Goal: Task Accomplishment & Management: Use online tool/utility

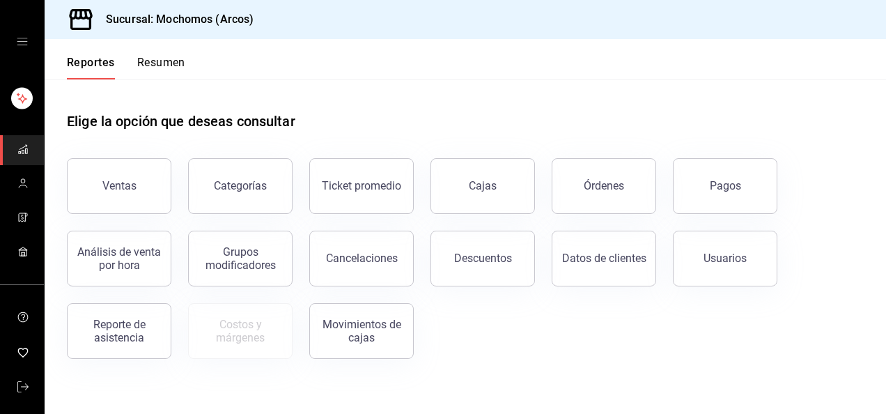
click at [22, 40] on icon "open drawer" at bounding box center [22, 41] width 11 height 11
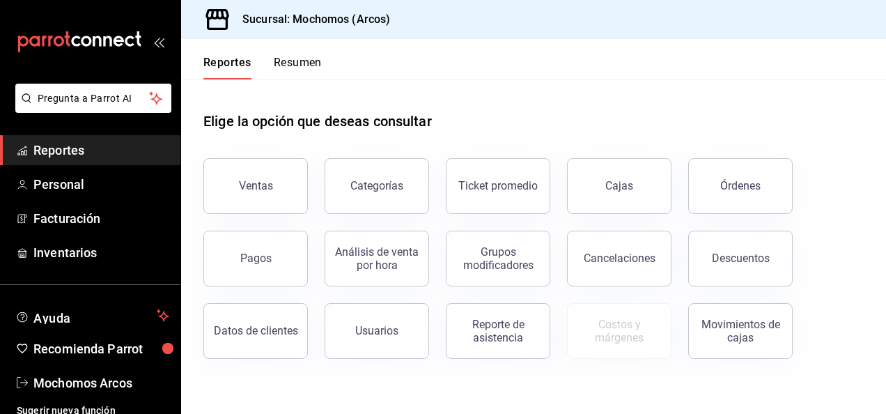
scroll to position [9, 0]
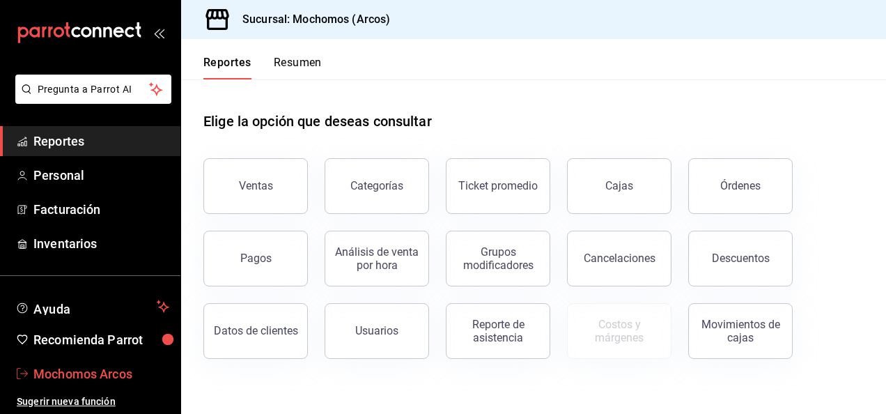
click at [95, 363] on link "Mochomos Arcos" at bounding box center [90, 374] width 180 height 30
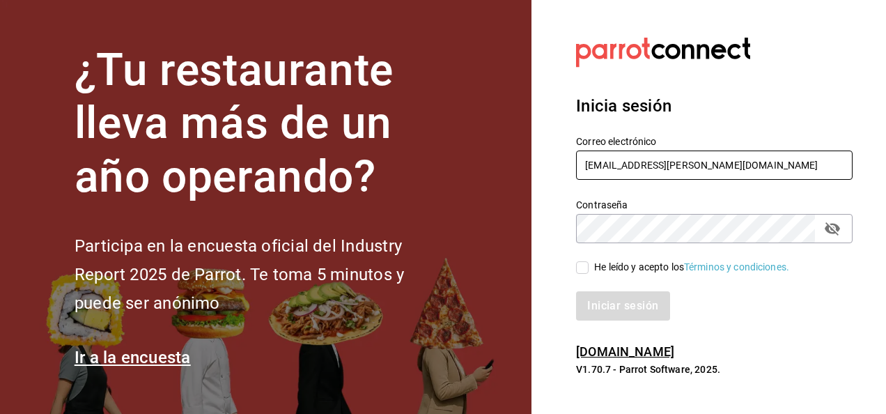
click at [772, 164] on input "mochomos.arcos@grupocosteno.com" at bounding box center [714, 164] width 277 height 29
type input "mochomos.mitikah@grupocosteno.com"
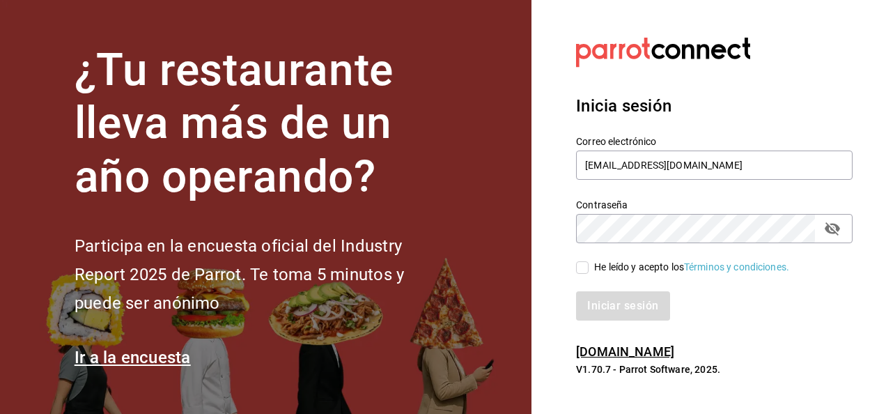
click at [587, 260] on label "He leído y acepto los Términos y condiciones." at bounding box center [682, 267] width 213 height 15
click at [587, 261] on input "He leído y acepto los Términos y condiciones." at bounding box center [582, 267] width 13 height 13
checkbox input "true"
click at [624, 306] on button "Iniciar sesión" at bounding box center [623, 305] width 95 height 29
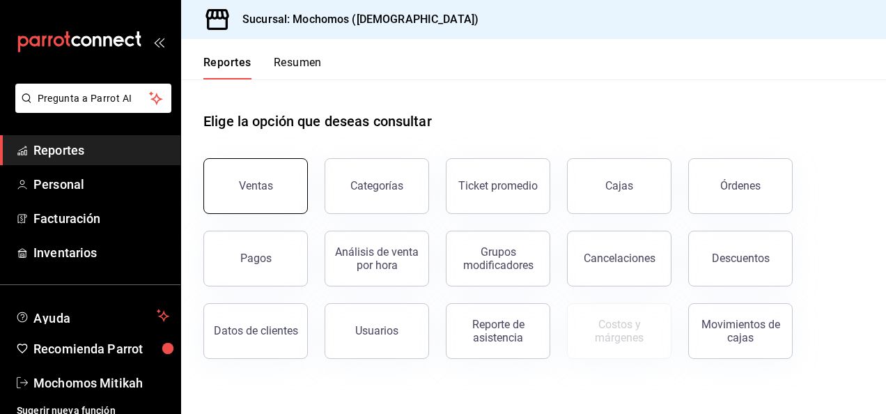
click at [270, 185] on div "Ventas" at bounding box center [256, 185] width 34 height 13
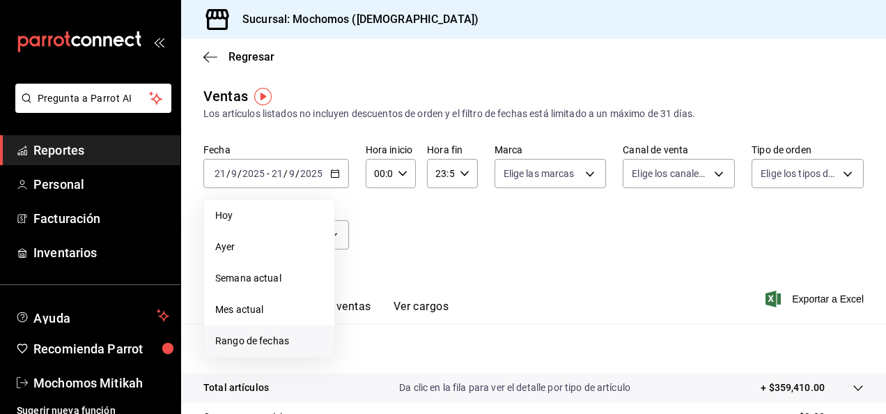
click at [290, 336] on span "Rango de fechas" at bounding box center [269, 341] width 108 height 15
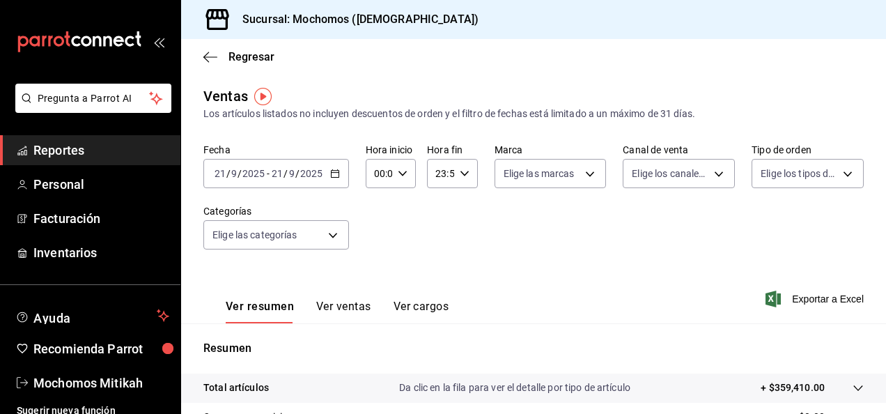
click at [637, 259] on div "Fecha [DATE] [DATE] - [DATE] [DATE] Hora inicio 00:00 Hora inicio Hora fin 23:5…" at bounding box center [533, 205] width 660 height 123
click at [347, 180] on div "[DATE] [DATE] - [DATE] [DATE]" at bounding box center [276, 173] width 146 height 29
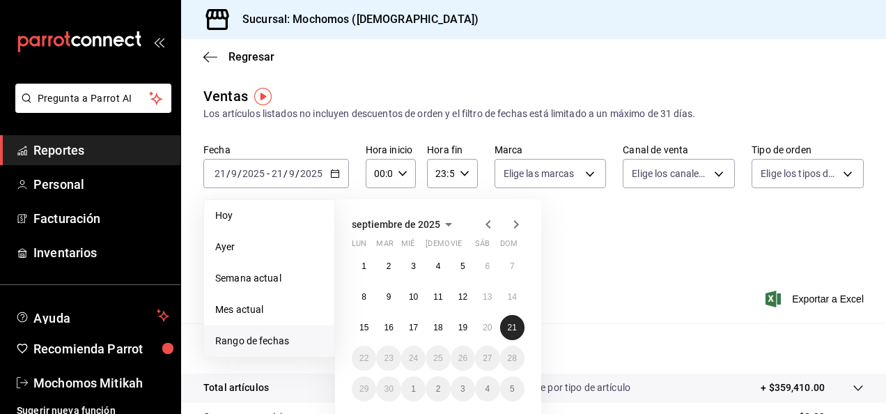
click at [519, 323] on button "21" at bounding box center [512, 327] width 24 height 25
click at [521, 323] on button "21" at bounding box center [512, 327] width 24 height 25
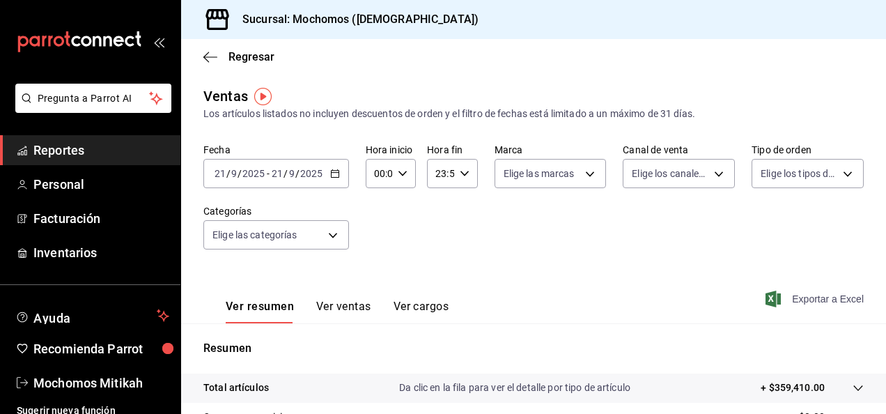
click at [816, 294] on span "Exportar a Excel" at bounding box center [815, 299] width 95 height 17
click at [205, 56] on icon "button" at bounding box center [210, 56] width 14 height 1
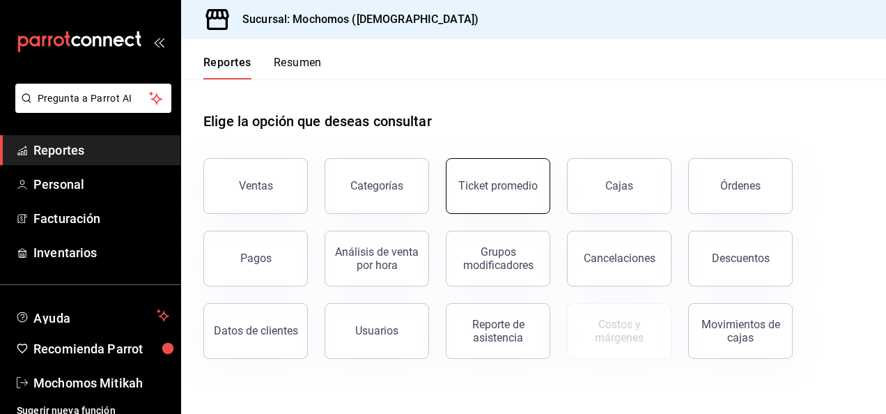
click at [495, 196] on button "Ticket promedio" at bounding box center [498, 186] width 104 height 56
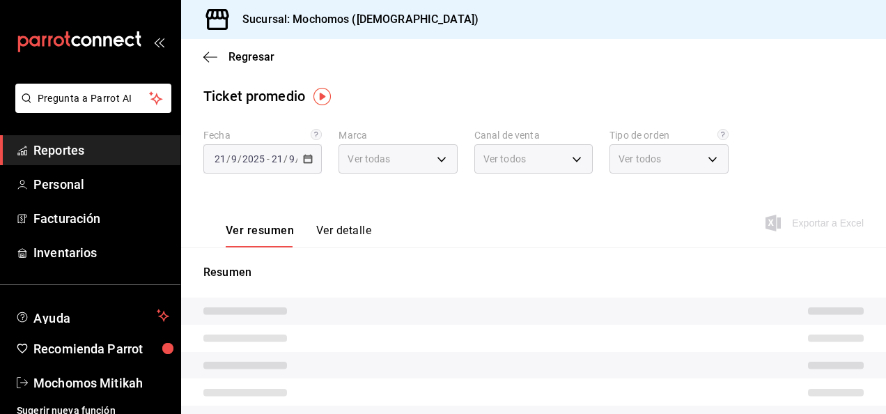
type input "d0e5f648-281b-433d-bf08-9501e0541b8c"
type input "PARROT,UBER_EATS,RAPPI,DIDI_FOOD,ONLINE"
type input "cc440b54-242b-418e-867f-ce57fb098104,EXTERNAL,95b7c8a9-84d2-4e3b-995f-2f2c21fa6…"
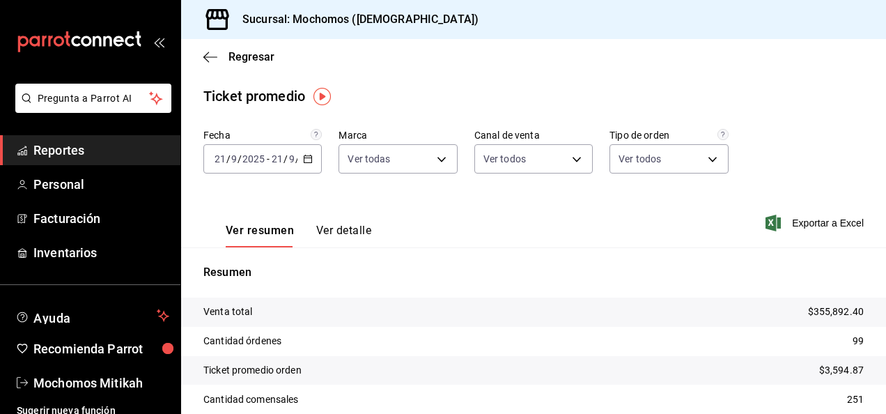
click at [305, 159] on icon "button" at bounding box center [308, 159] width 10 height 10
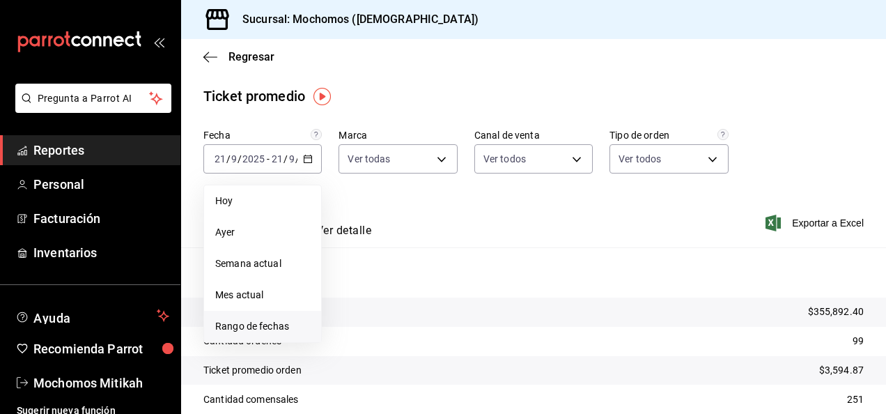
click at [277, 318] on li "Rango de fechas" at bounding box center [262, 326] width 117 height 31
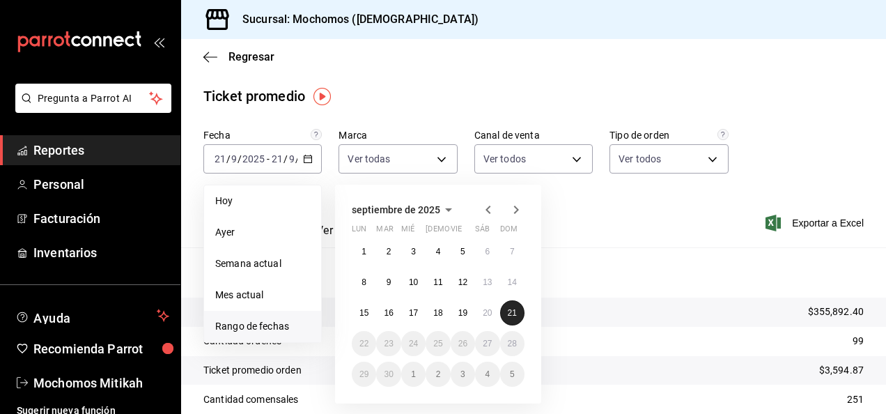
click at [510, 321] on button "21" at bounding box center [512, 312] width 24 height 25
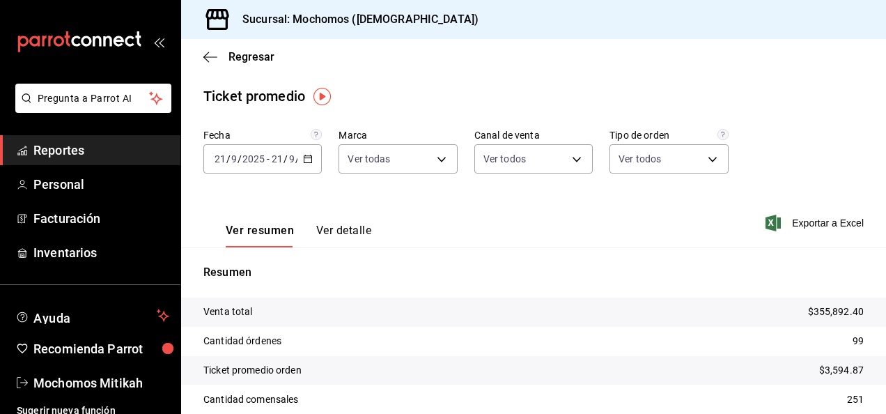
scroll to position [91, 0]
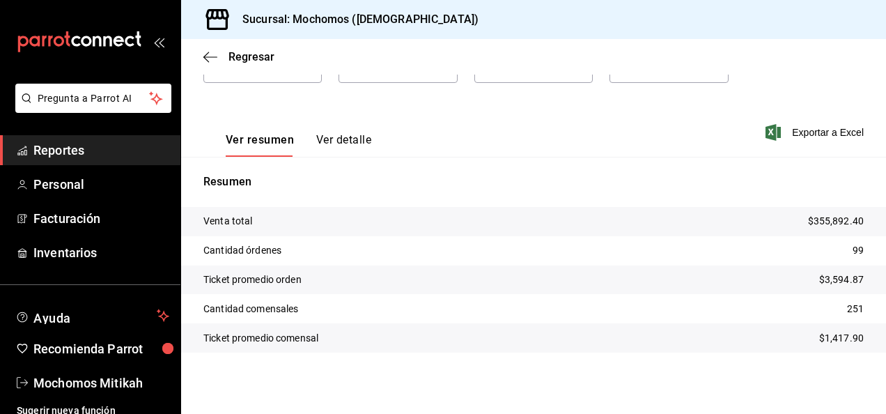
click at [103, 157] on span "Reportes" at bounding box center [101, 150] width 136 height 19
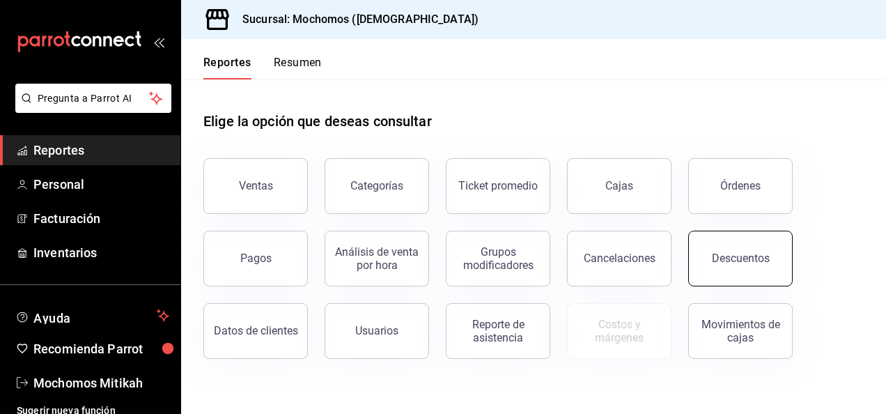
click at [765, 235] on button "Descuentos" at bounding box center [740, 259] width 104 height 56
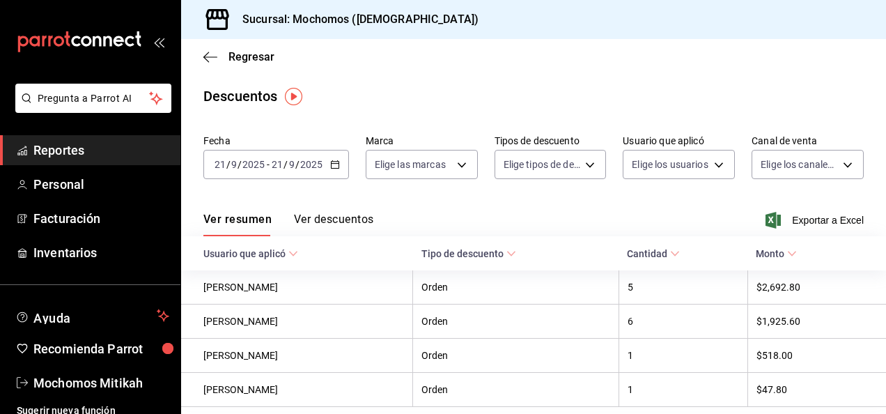
click at [339, 164] on icon "button" at bounding box center [335, 165] width 10 height 10
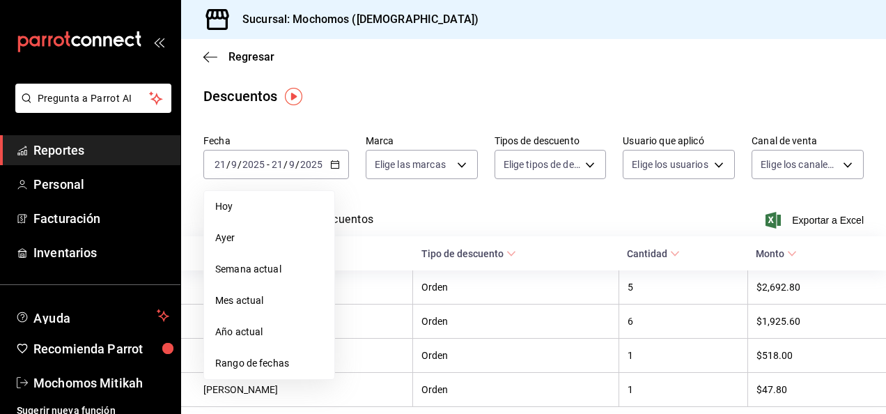
click at [288, 362] on span "Rango de fechas" at bounding box center [269, 363] width 108 height 15
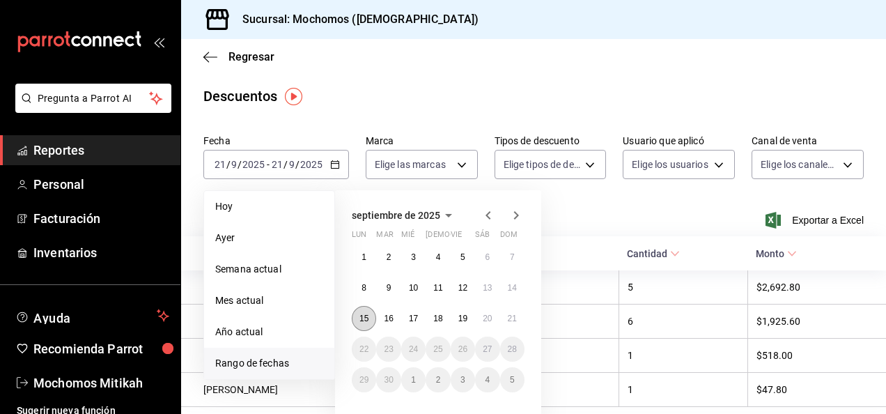
click at [368, 324] on button "15" at bounding box center [364, 318] width 24 height 25
click at [517, 316] on button "21" at bounding box center [512, 318] width 24 height 25
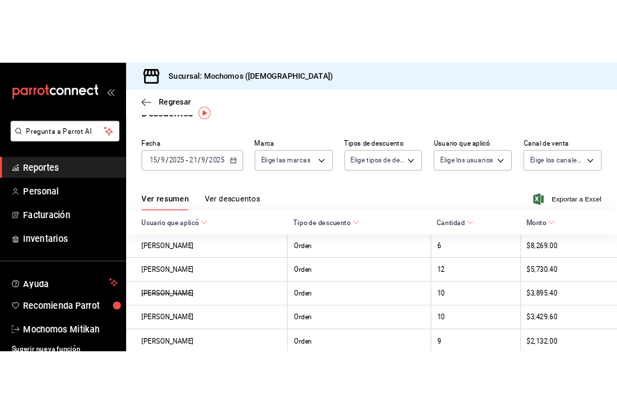
scroll to position [15, 0]
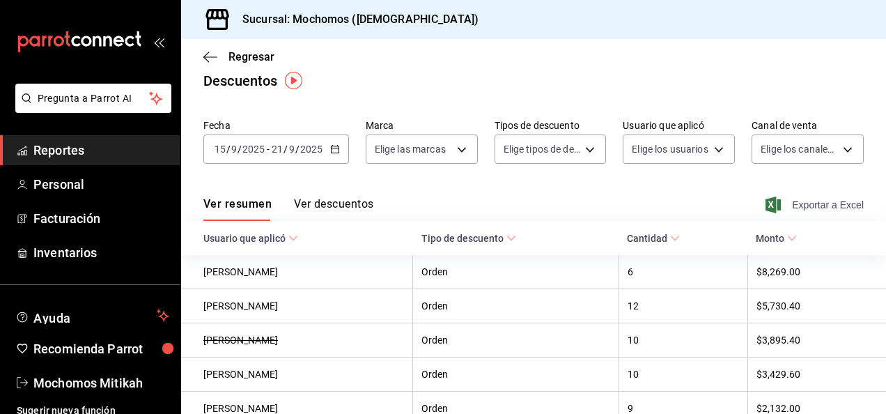
click at [795, 209] on span "Exportar a Excel" at bounding box center [815, 204] width 95 height 17
click at [128, 146] on span "Reportes" at bounding box center [101, 150] width 136 height 19
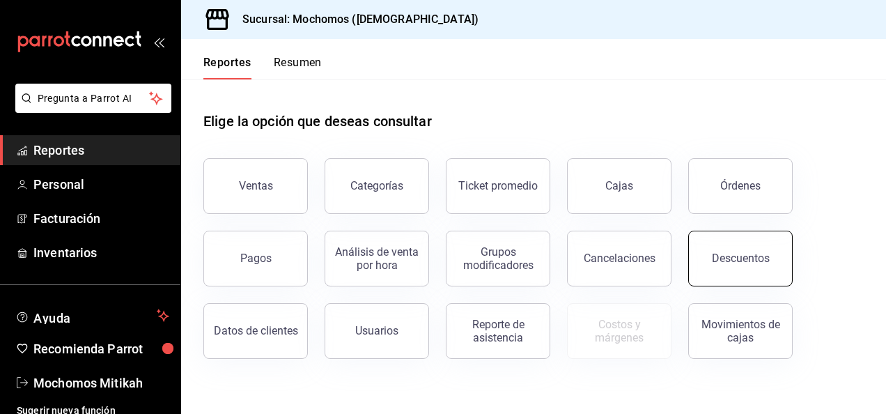
click at [737, 240] on button "Descuentos" at bounding box center [740, 259] width 104 height 56
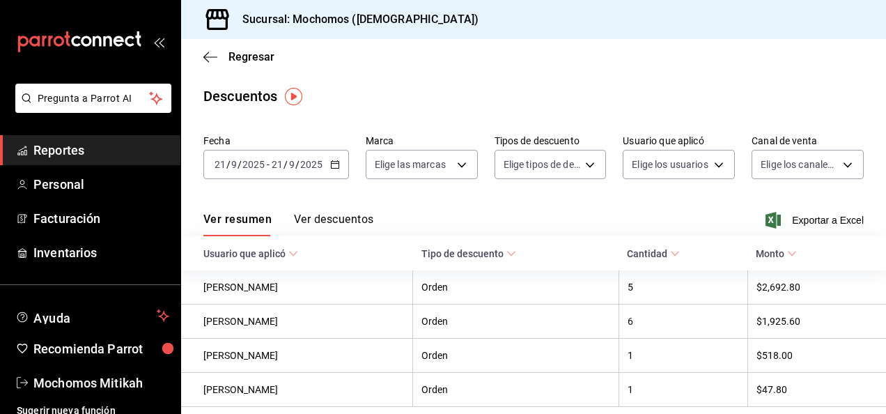
click at [339, 165] on div "[DATE] [DATE] - [DATE] [DATE]" at bounding box center [276, 164] width 146 height 29
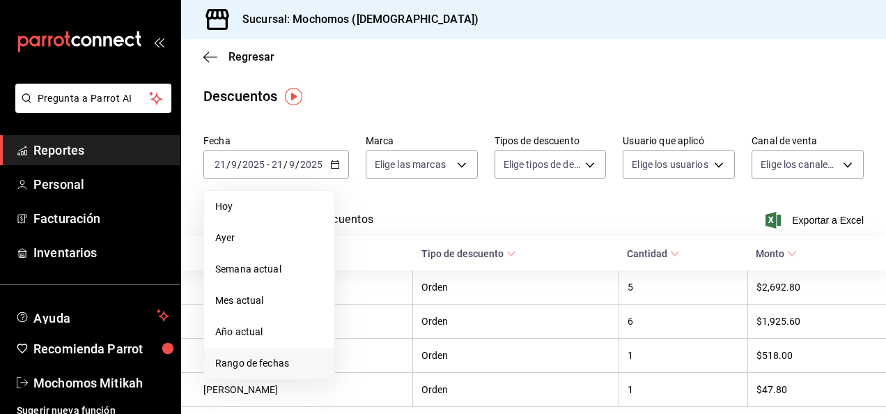
click at [261, 364] on span "Rango de fechas" at bounding box center [269, 363] width 108 height 15
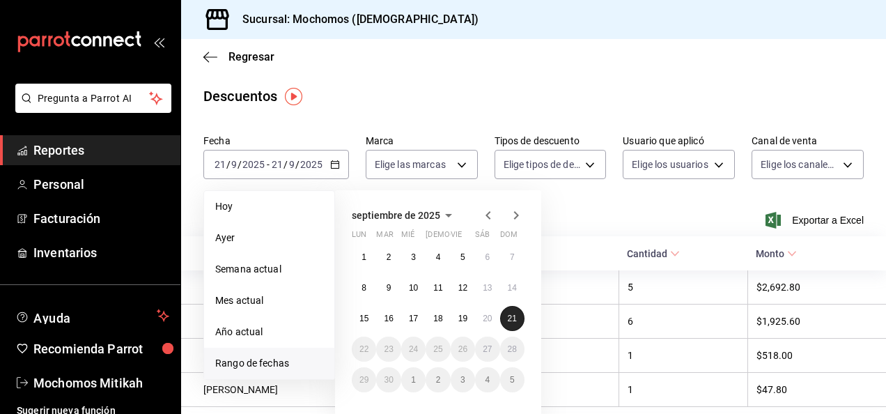
click at [516, 320] on abbr "21" at bounding box center [512, 318] width 9 height 10
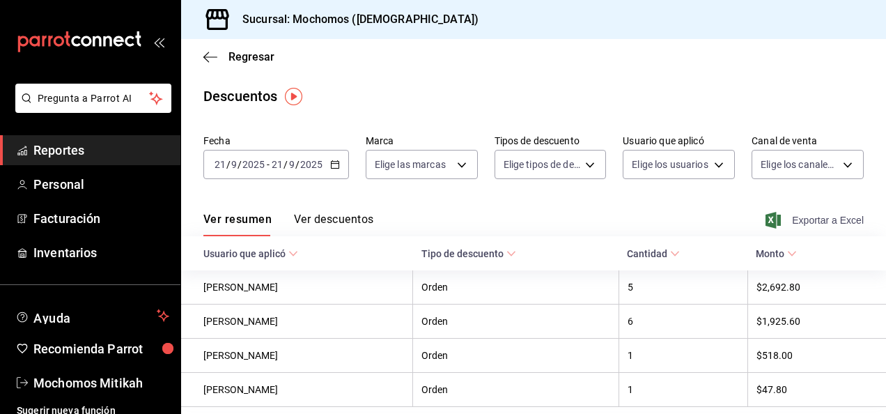
click at [825, 218] on span "Exportar a Excel" at bounding box center [815, 220] width 95 height 17
